Goal: Transaction & Acquisition: Purchase product/service

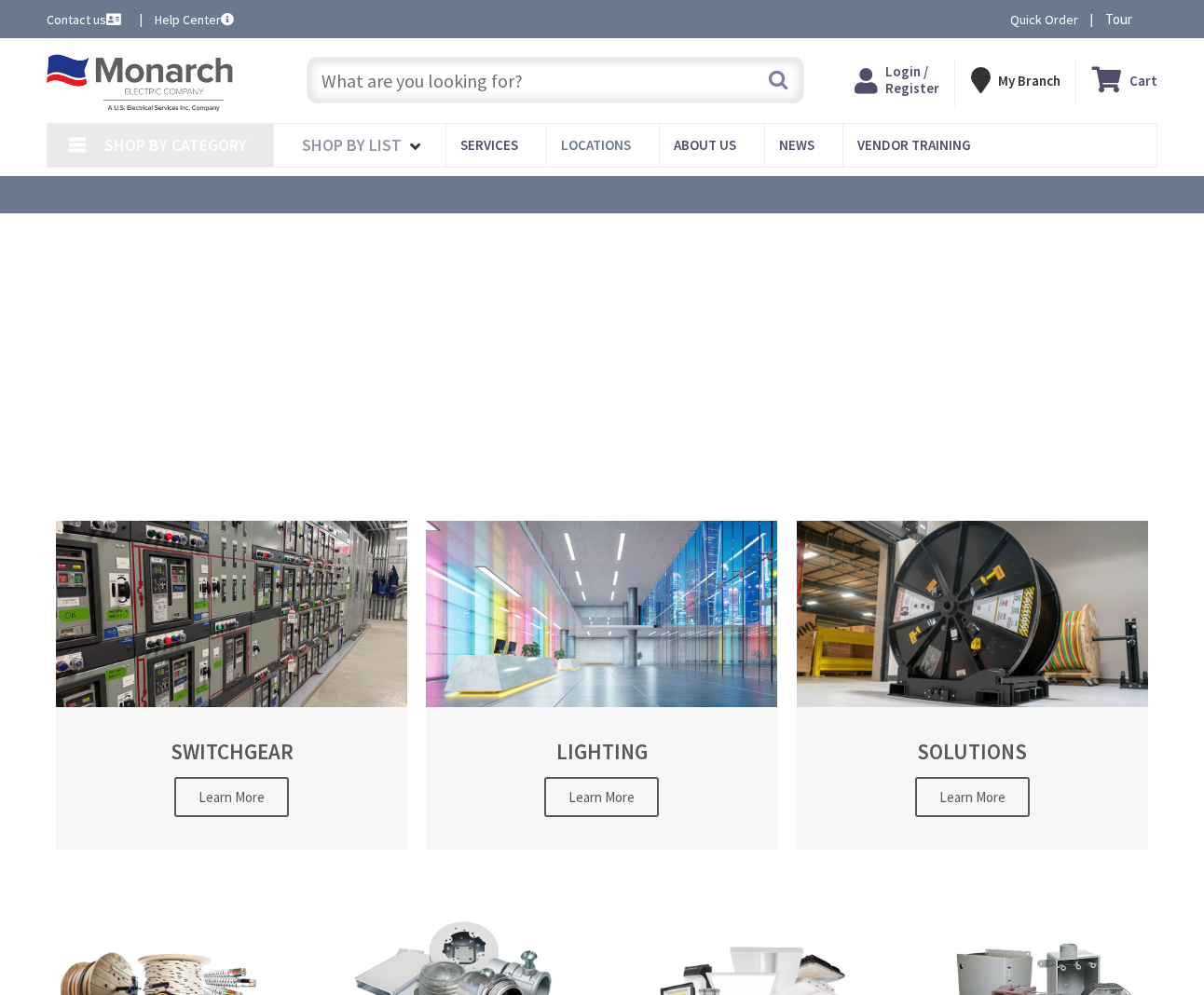
type input "[GEOGRAPHIC_DATA], [GEOGRAPHIC_DATA]"
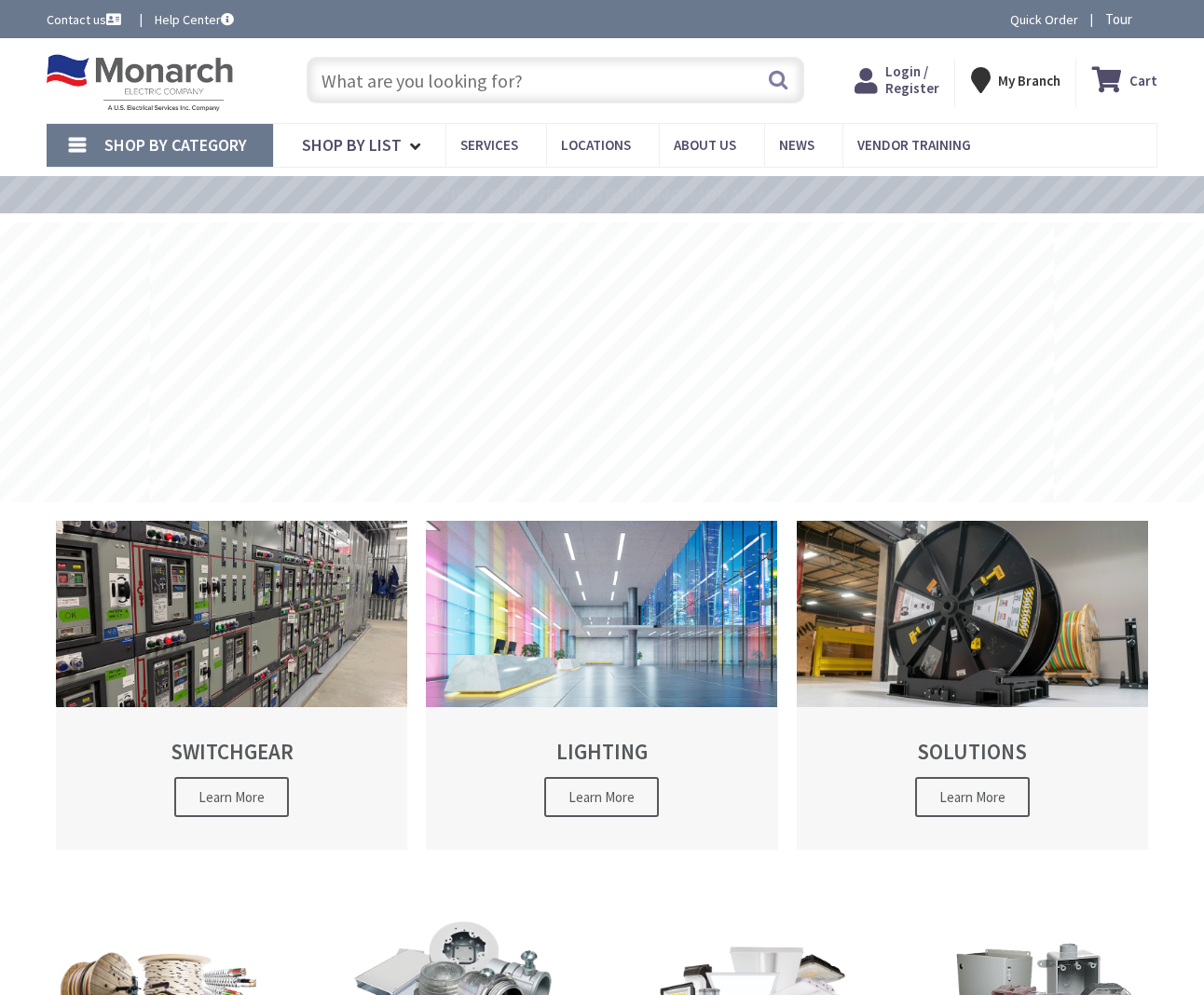
click at [527, 70] on input "text" at bounding box center [556, 79] width 498 height 47
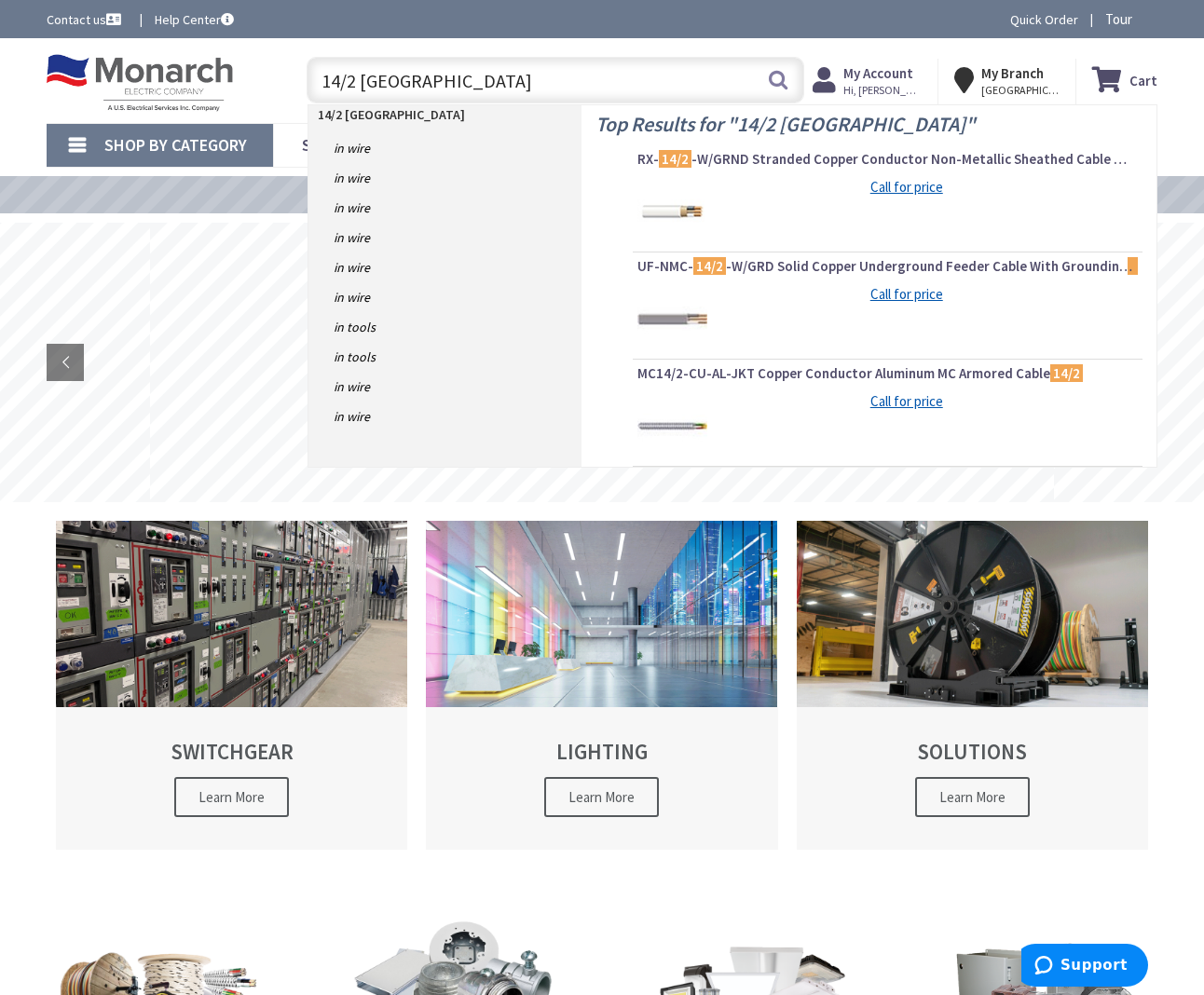
type input "14/2 romex"
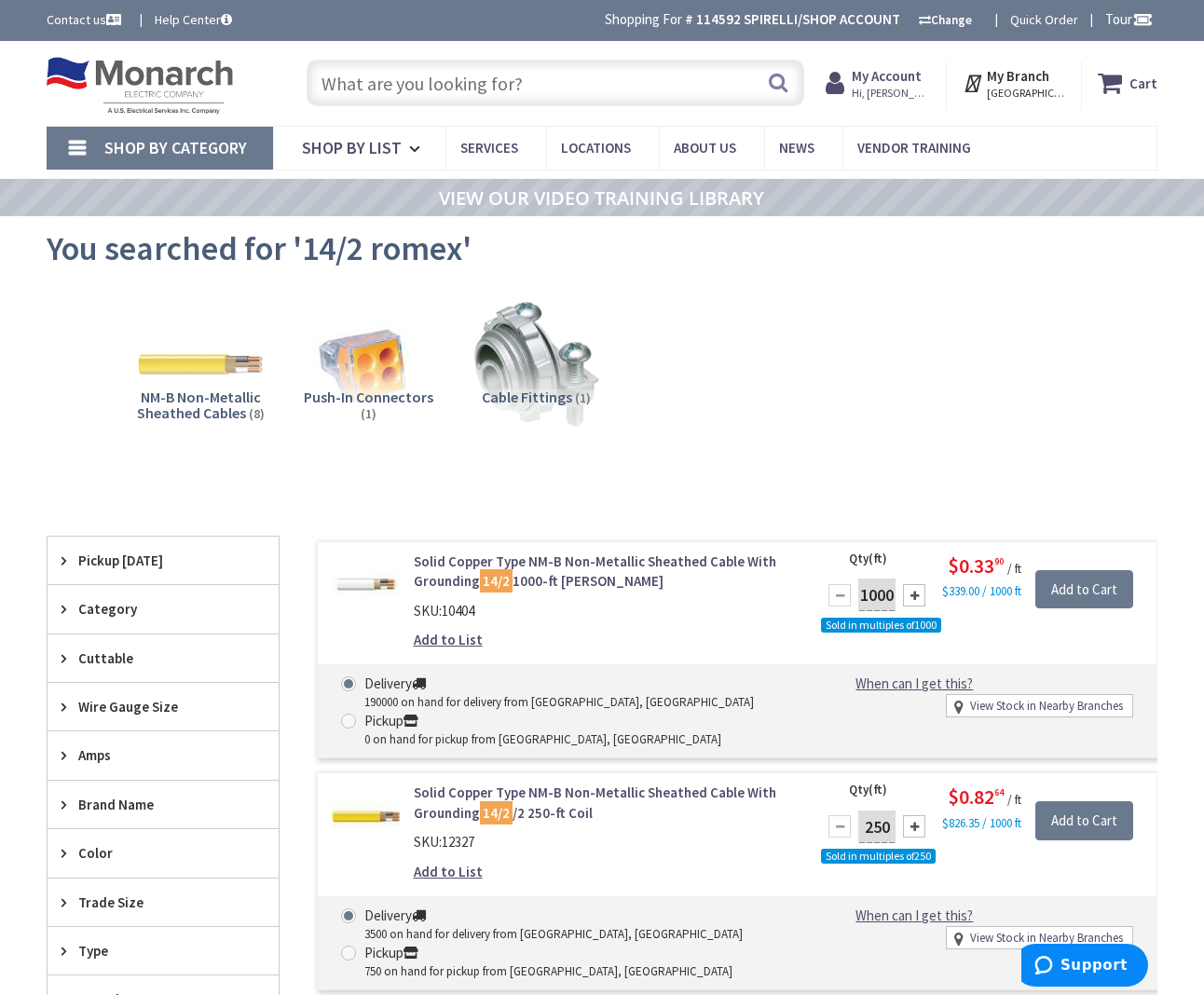
click at [552, 76] on input "text" at bounding box center [556, 82] width 498 height 47
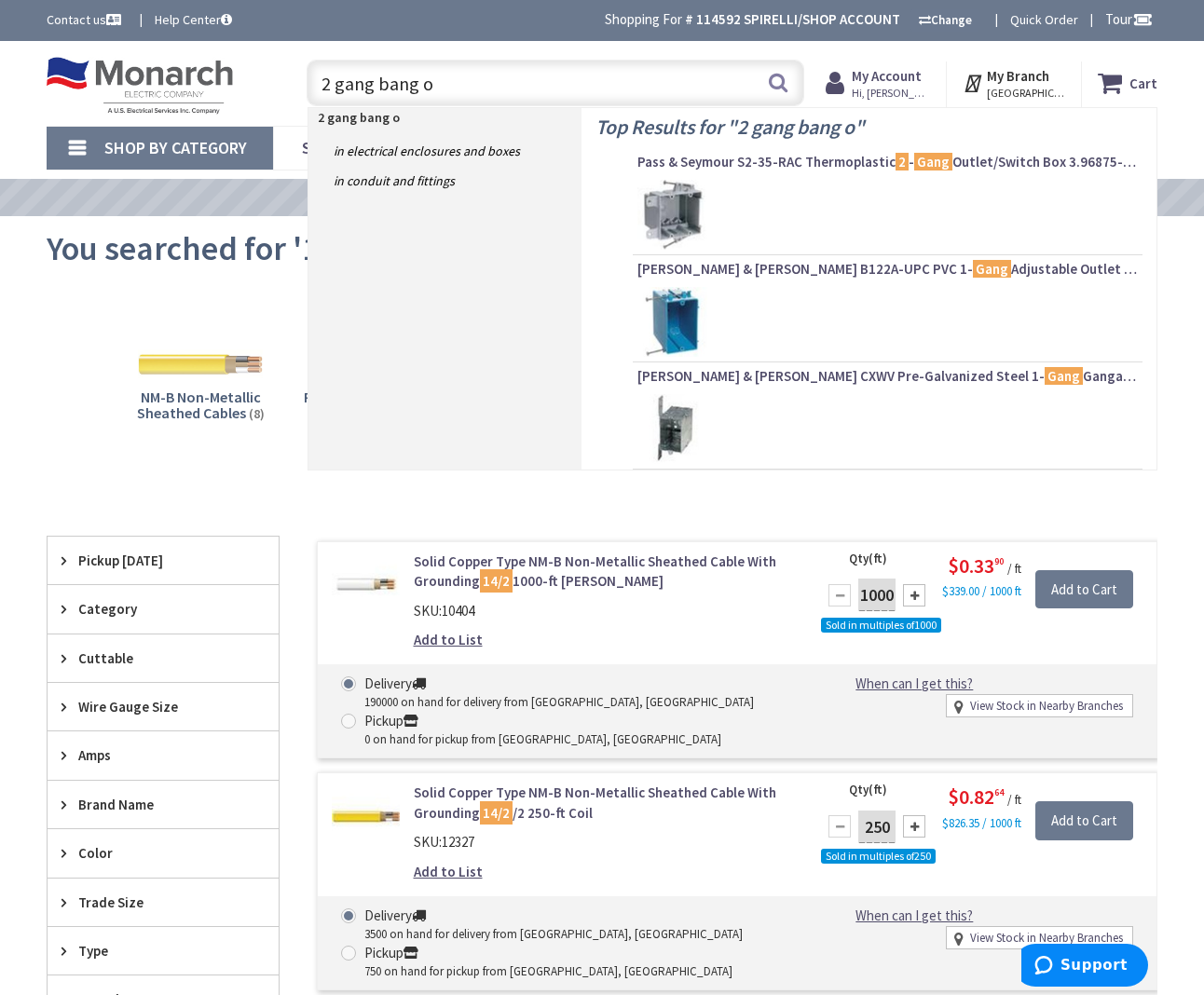
type input "2 gang bang on"
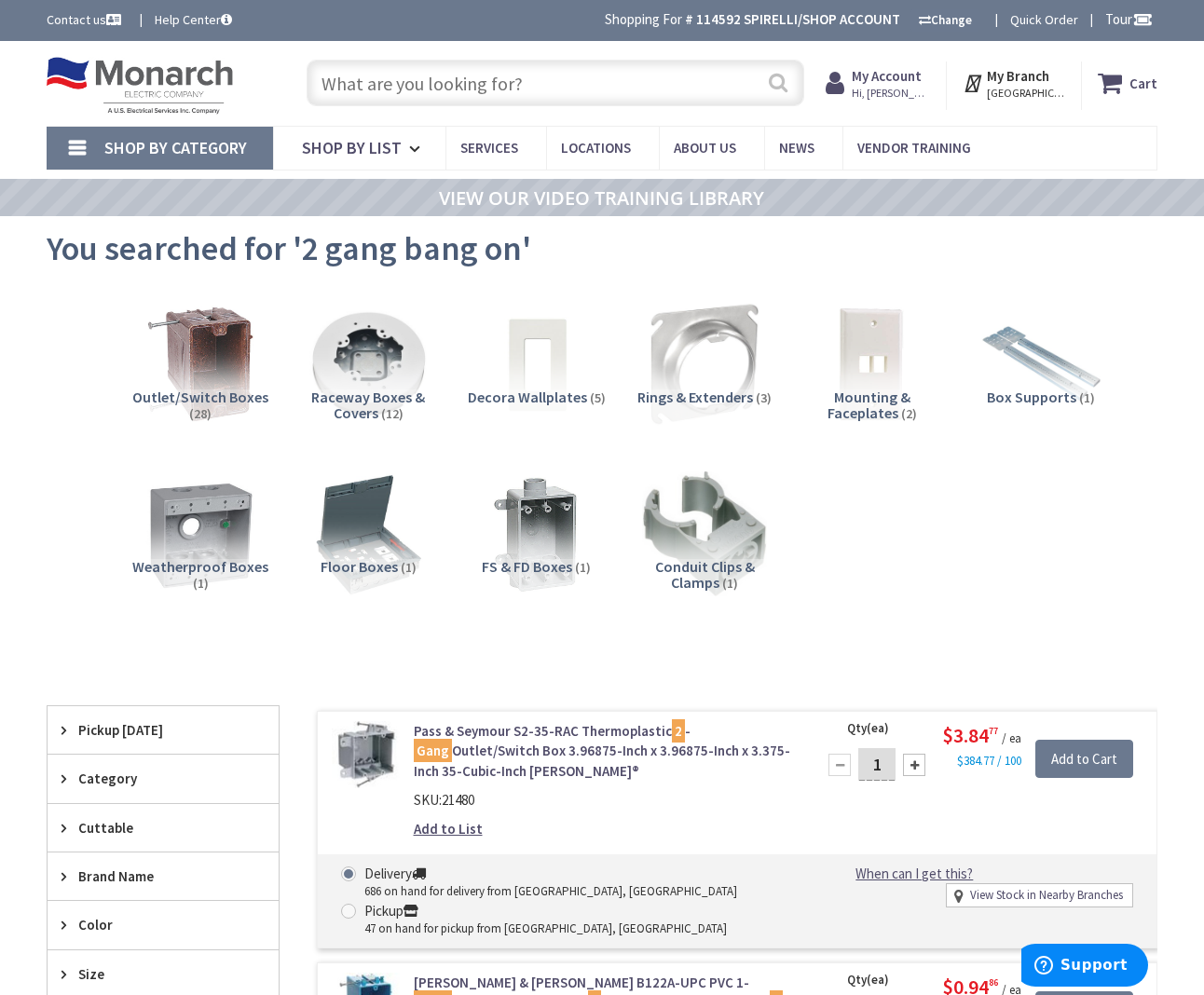
scroll to position [2, 0]
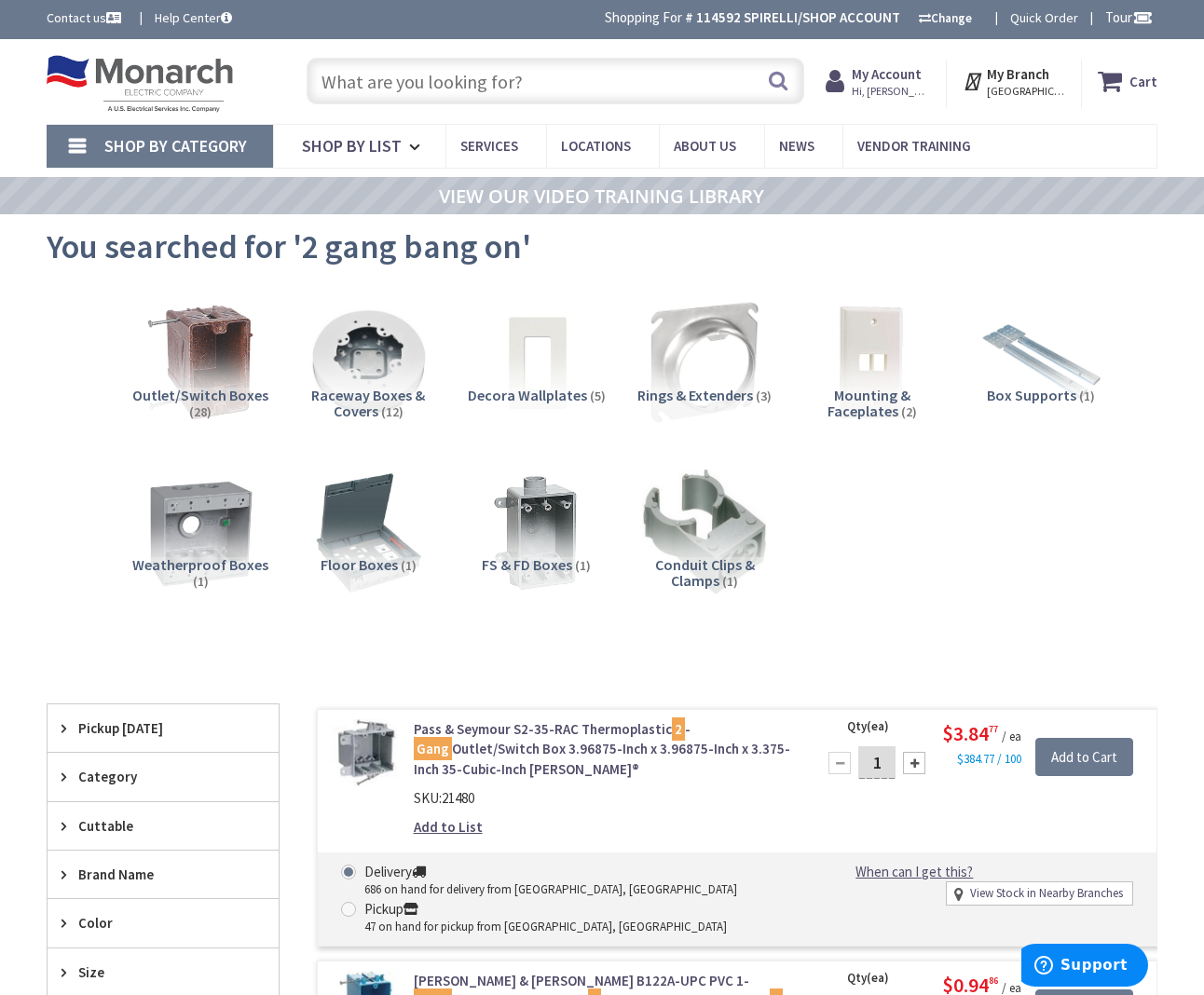
click at [549, 83] on input "text" at bounding box center [556, 80] width 498 height 47
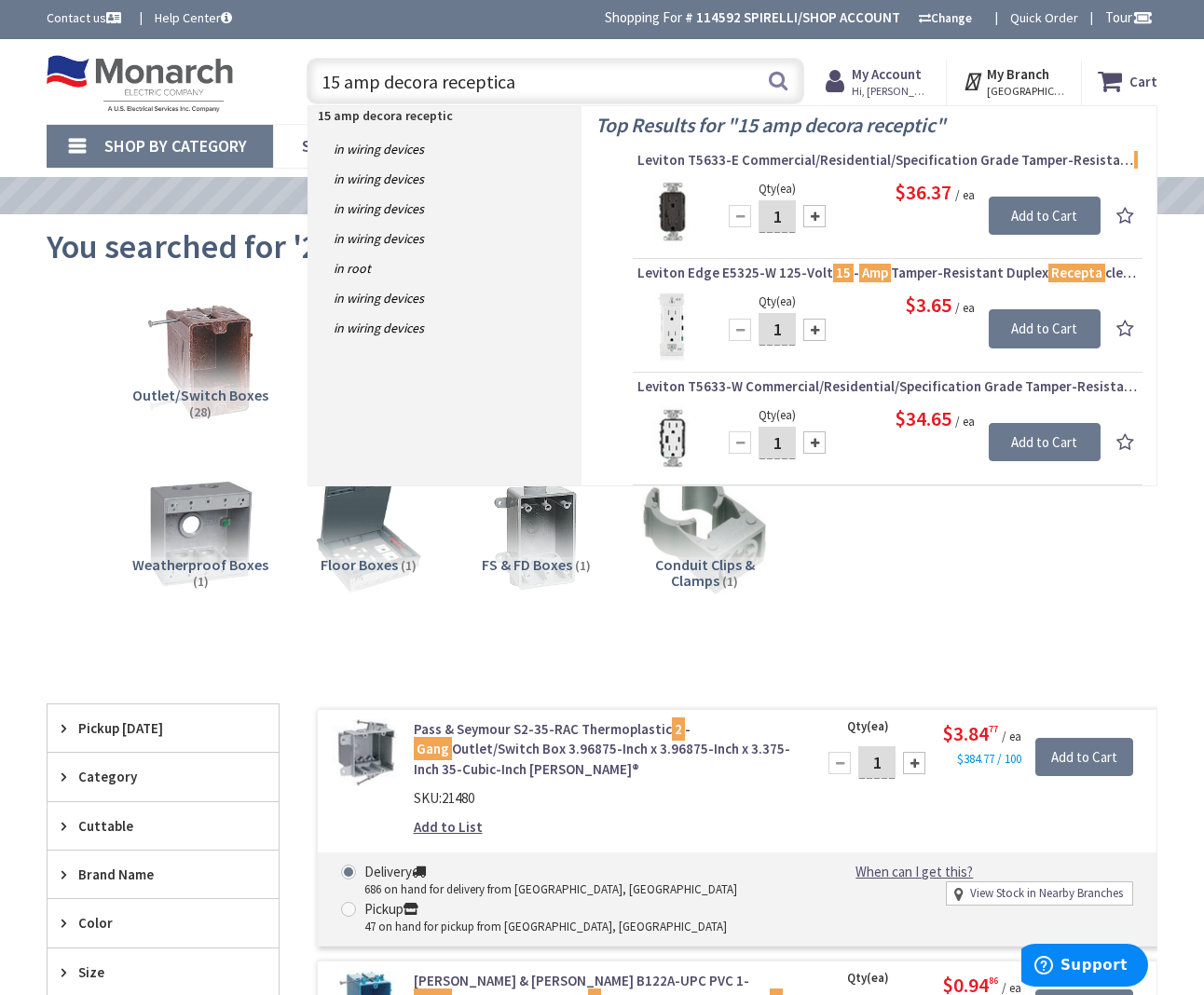
type input "15 amp decora receptical"
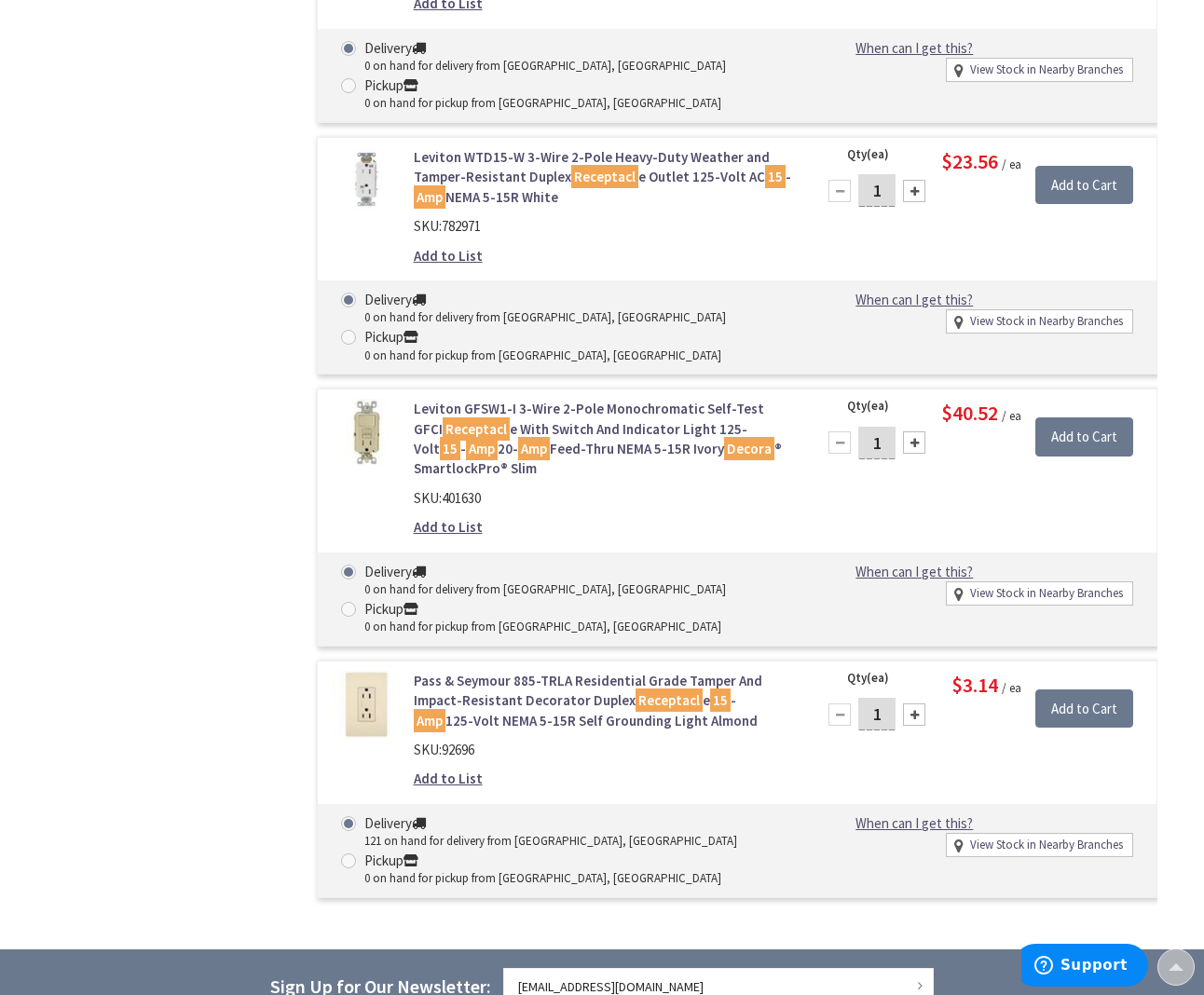
scroll to position [12064, 0]
